Goal: Navigation & Orientation: Understand site structure

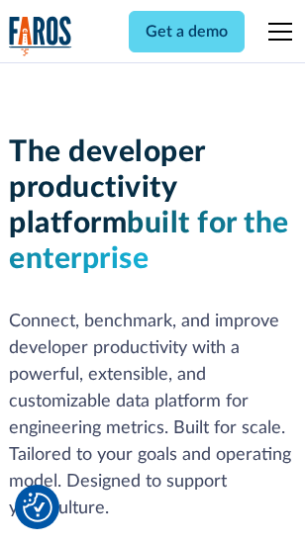
scroll to position [298, 0]
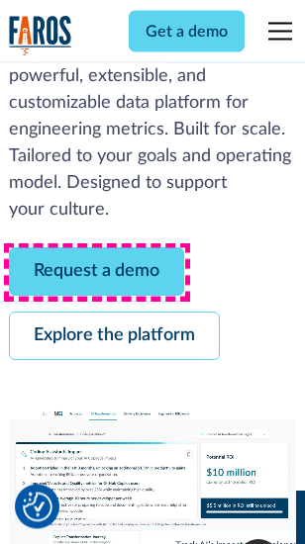
click at [97, 273] on link "Request a demo" at bounding box center [96, 272] width 175 height 48
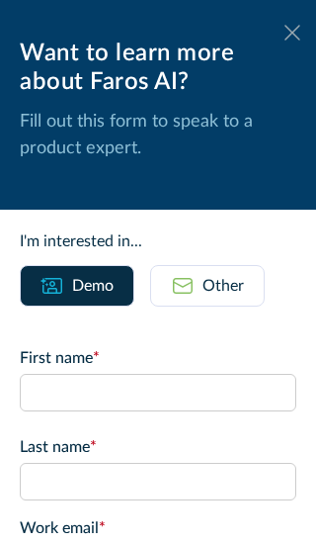
click at [285, 33] on icon at bounding box center [293, 32] width 16 height 15
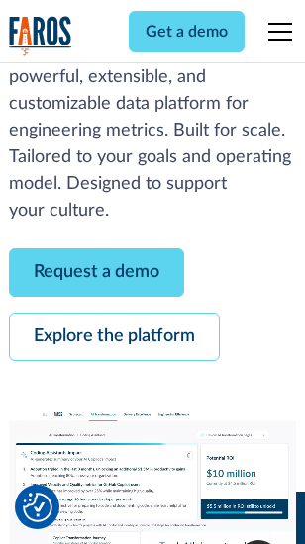
scroll to position [362, 0]
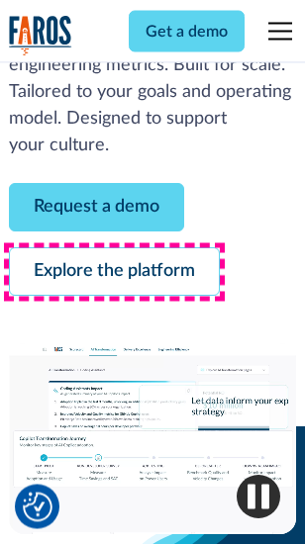
click at [114, 273] on link "Explore the platform" at bounding box center [114, 272] width 211 height 48
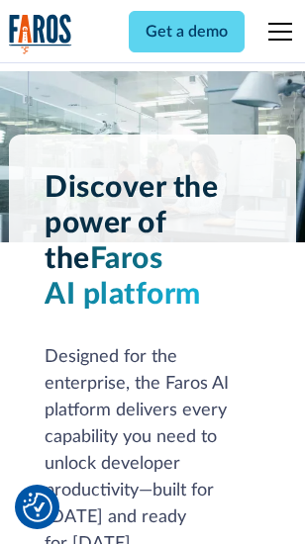
scroll to position [15070, 0]
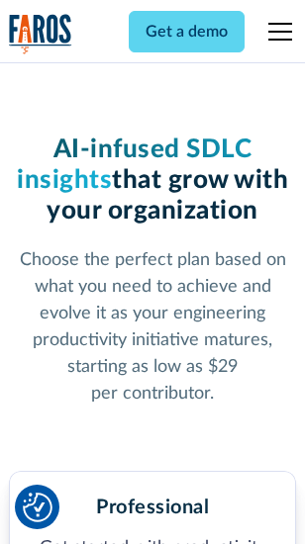
scroll to position [3142, 0]
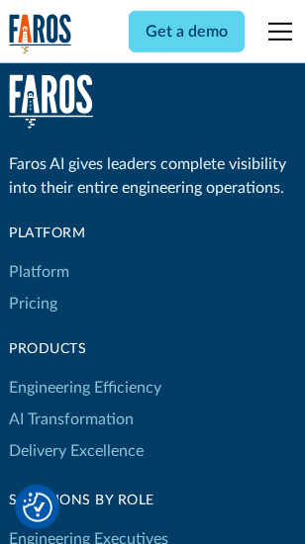
click at [39, 272] on link "Platform" at bounding box center [39, 272] width 60 height 32
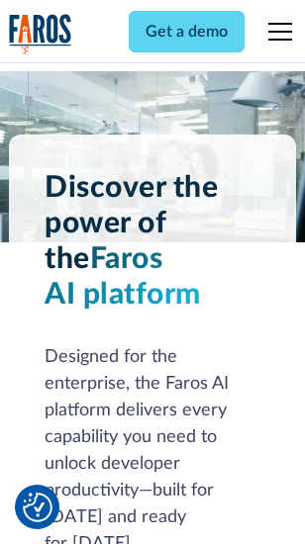
scroll to position [15705, 0]
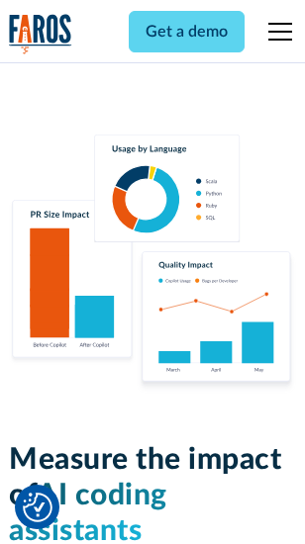
scroll to position [12352, 0]
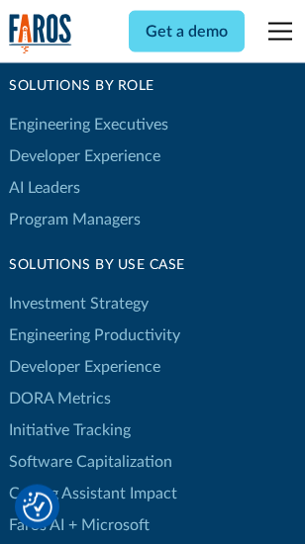
click at [59, 383] on link "DORA Metrics" at bounding box center [60, 399] width 102 height 32
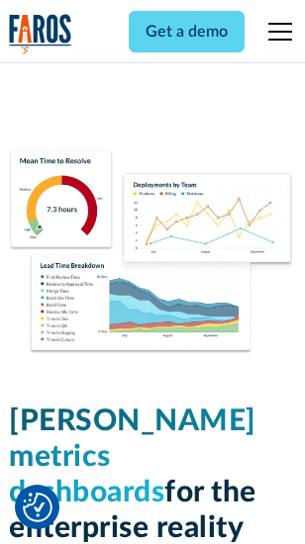
scroll to position [8762, 0]
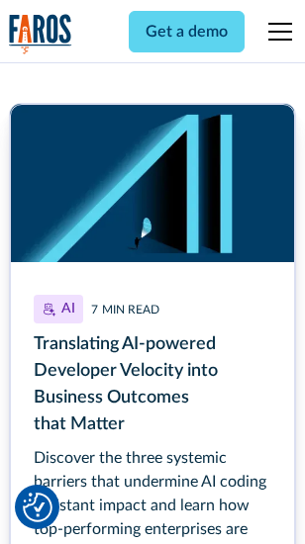
scroll to position [8864, 0]
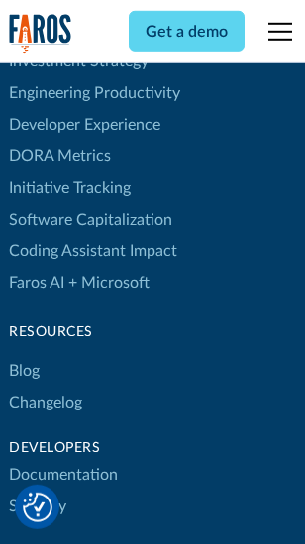
click at [45, 387] on link "Changelog" at bounding box center [45, 403] width 73 height 32
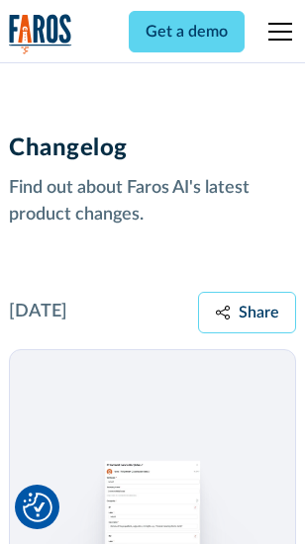
scroll to position [24254, 0]
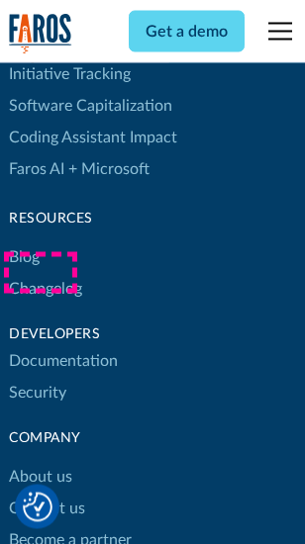
click at [40, 462] on link "About us" at bounding box center [40, 478] width 63 height 32
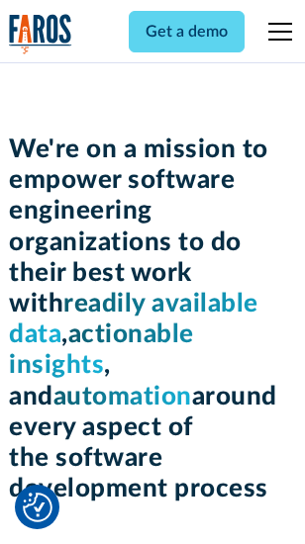
scroll to position [6846, 0]
